Goal: Transaction & Acquisition: Download file/media

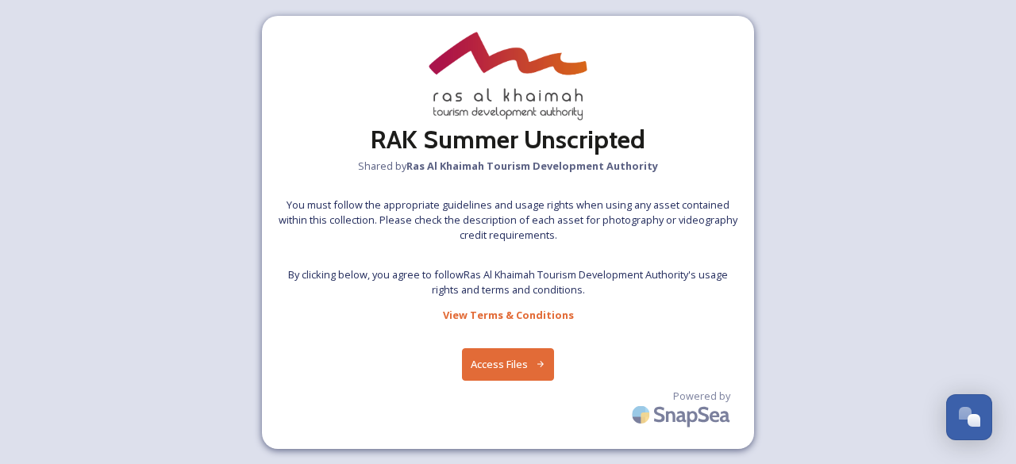
click at [484, 360] on button "Access Files" at bounding box center [508, 364] width 93 height 33
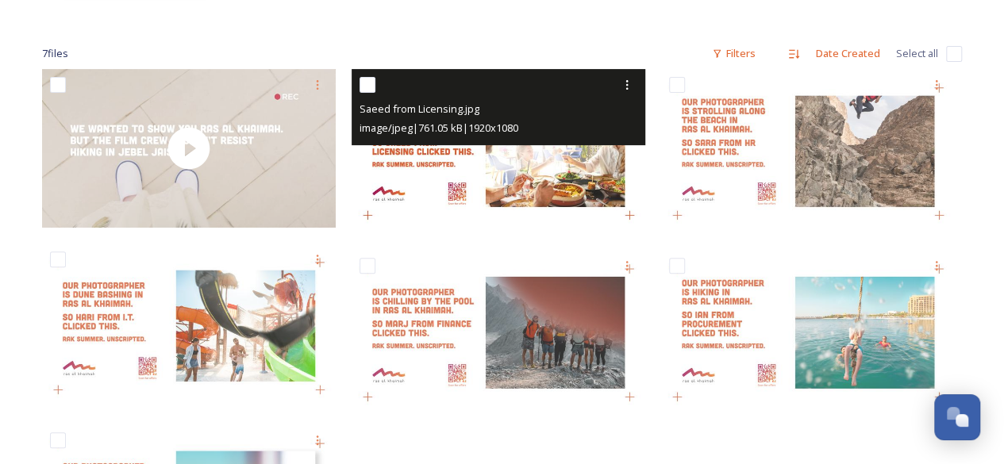
scroll to position [190, 0]
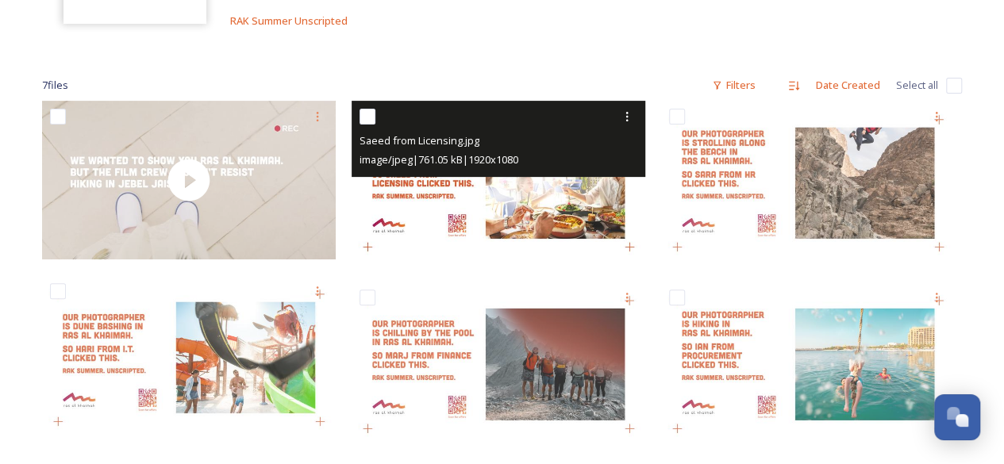
click at [475, 197] on img at bounding box center [499, 183] width 294 height 165
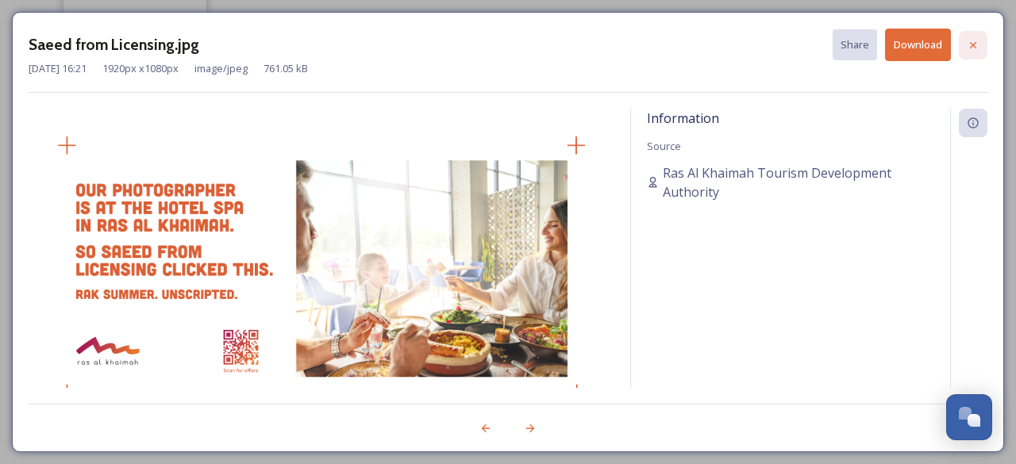
click at [982, 40] on div at bounding box center [973, 45] width 29 height 29
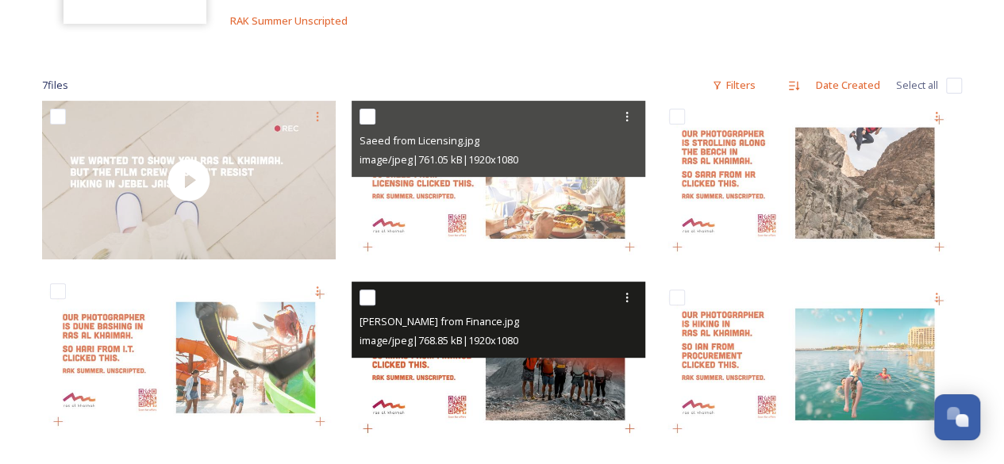
click at [573, 388] on img at bounding box center [499, 364] width 294 height 165
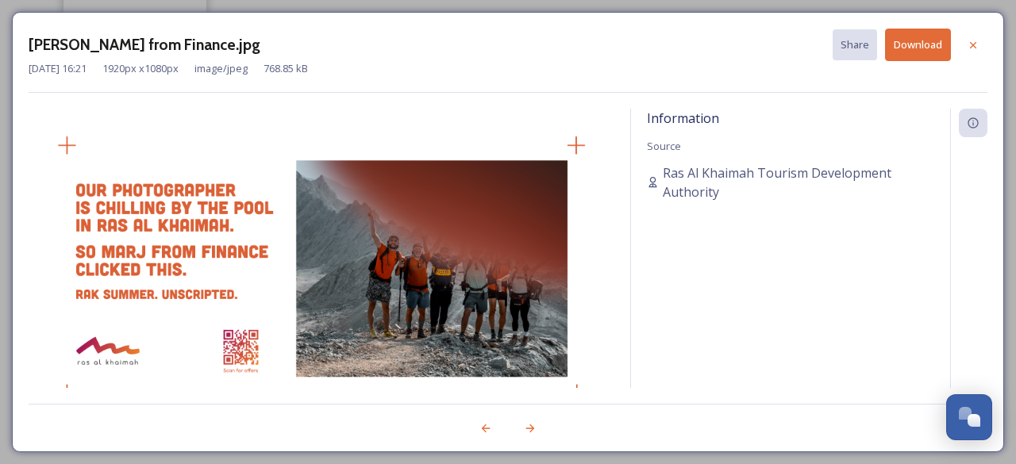
click at [920, 42] on button "Download" at bounding box center [918, 45] width 66 height 33
click at [968, 42] on icon at bounding box center [973, 45] width 13 height 13
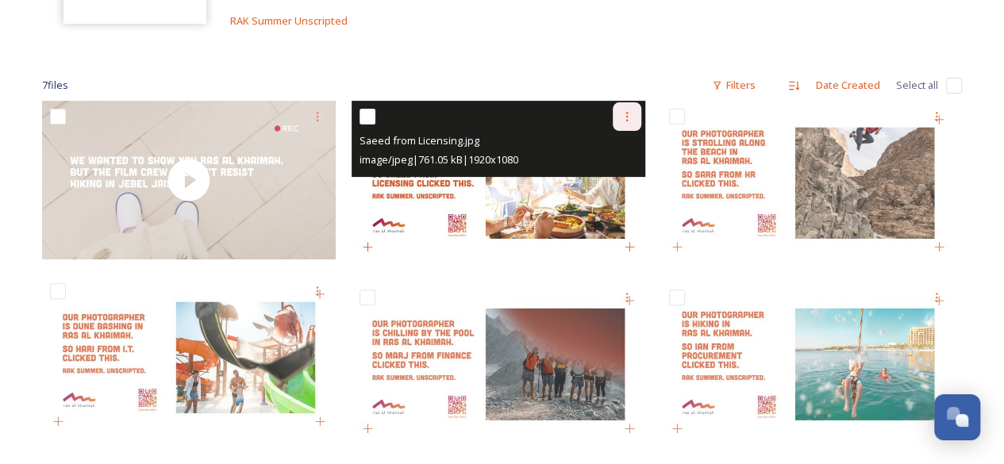
click at [622, 116] on icon at bounding box center [627, 116] width 13 height 13
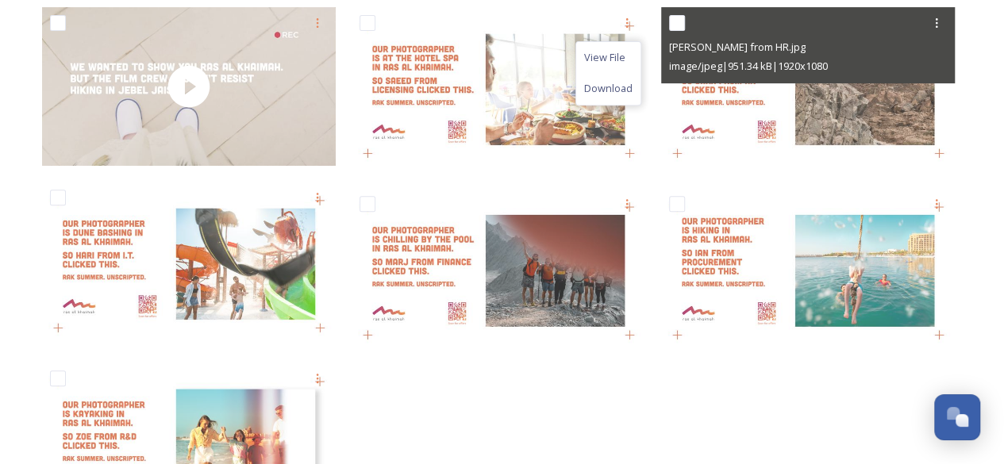
scroll to position [286, 0]
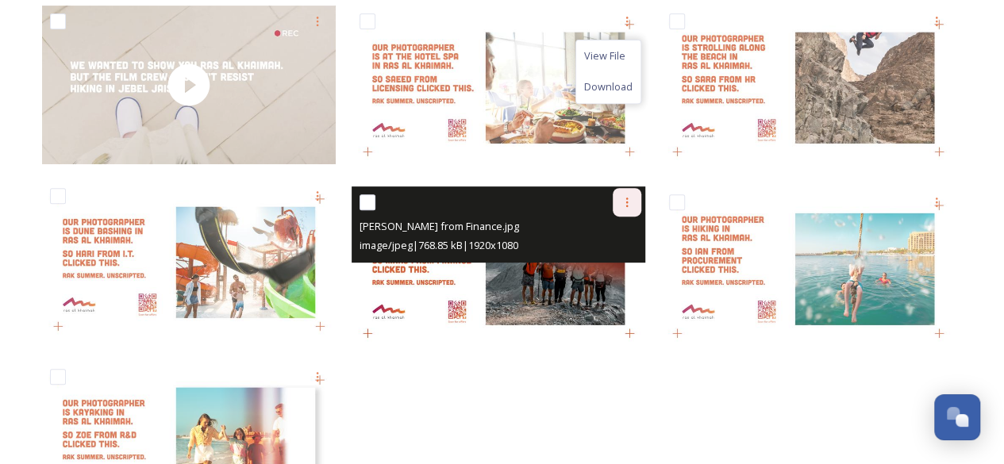
click at [624, 207] on icon at bounding box center [627, 202] width 13 height 13
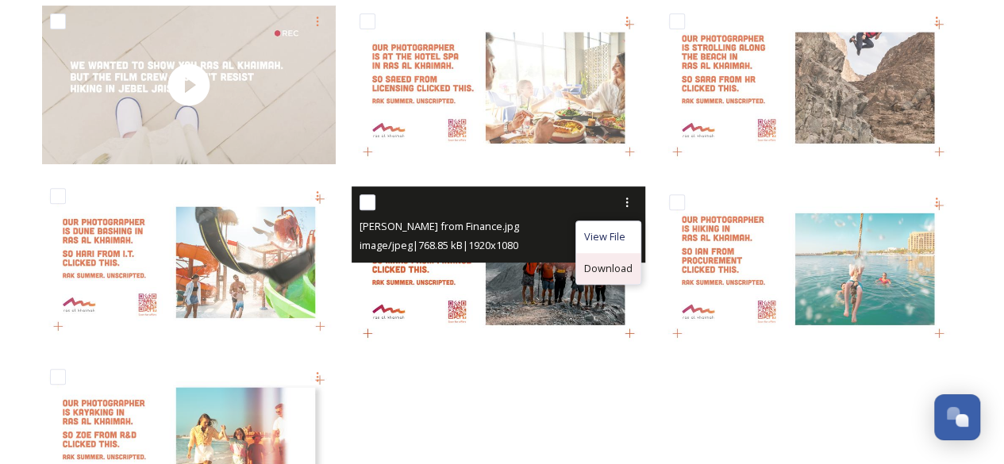
click at [611, 267] on span "Download" at bounding box center [608, 268] width 48 height 15
